Goal: Navigation & Orientation: Find specific page/section

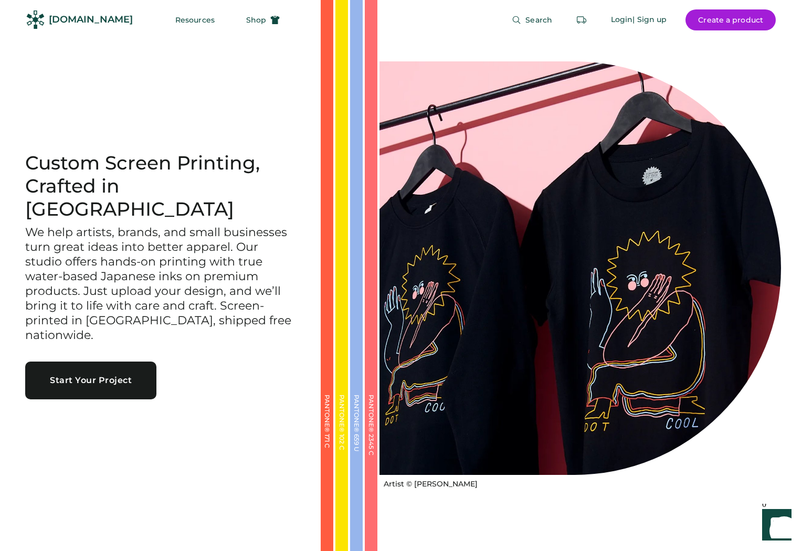
click at [200, 259] on h3 "We help artists, brands, and small businesses turn great ideas into better appa…" at bounding box center [160, 284] width 270 height 118
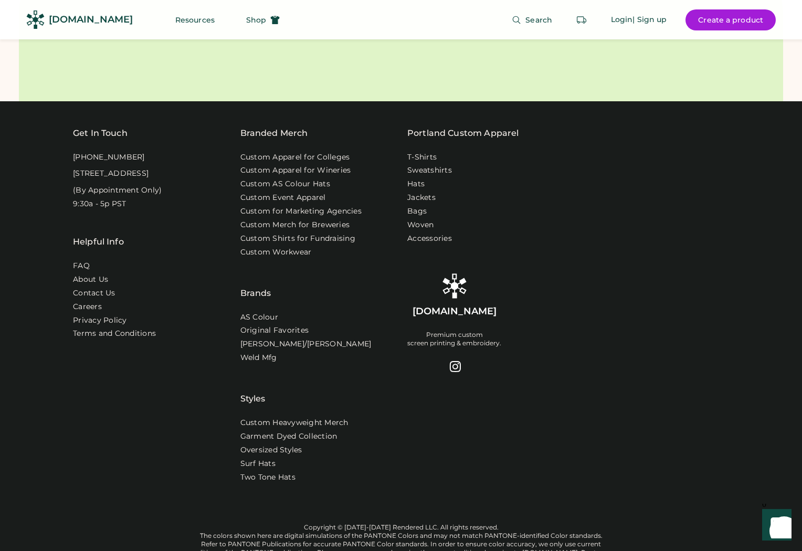
scroll to position [3531, 0]
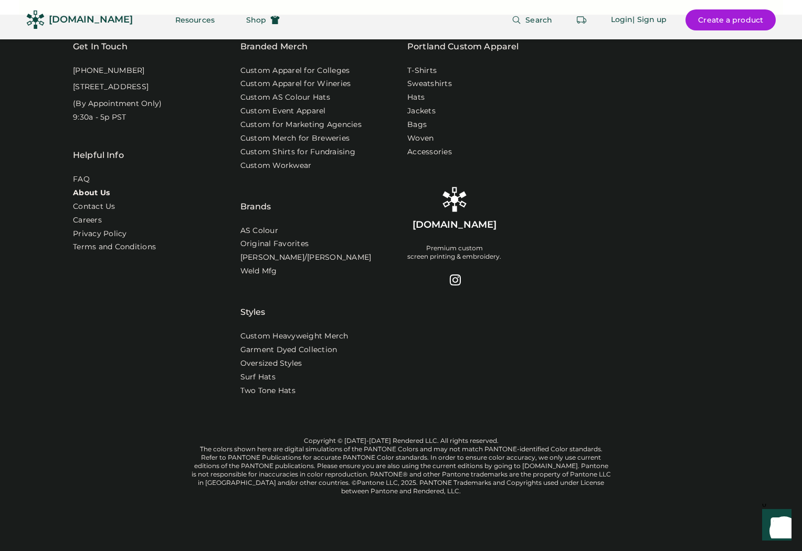
click at [96, 196] on link "About Us" at bounding box center [91, 193] width 37 height 11
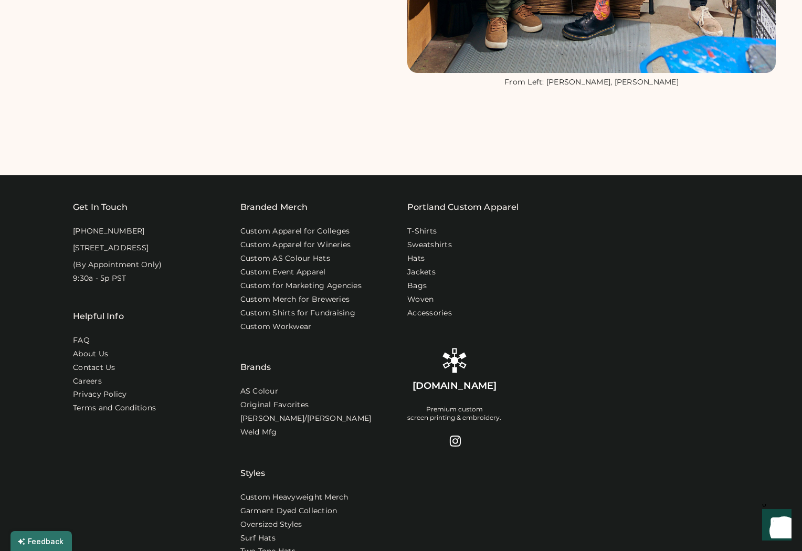
scroll to position [808, 0]
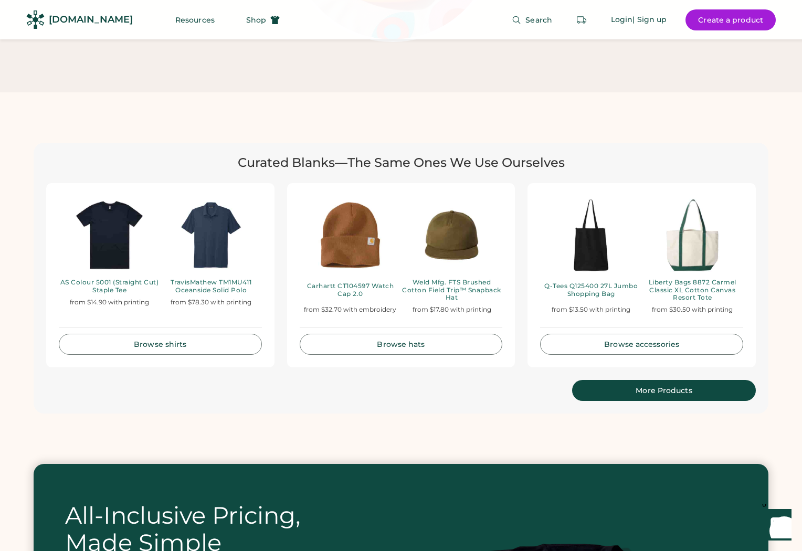
scroll to position [2166, 0]
